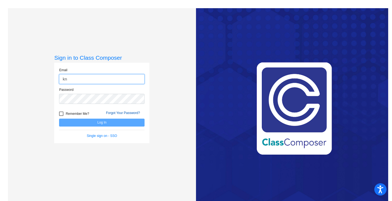
type input "[EMAIL_ADDRESS][DOMAIN_NAME]"
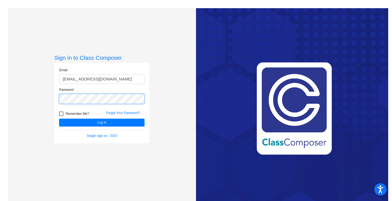
click at [59, 118] on button "Log In" at bounding box center [102, 122] width 86 height 8
